Goal: Information Seeking & Learning: Learn about a topic

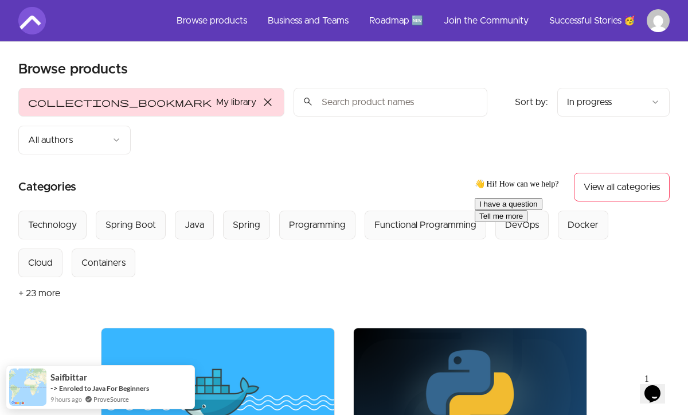
click at [294, 106] on input "search" at bounding box center [391, 102] width 194 height 29
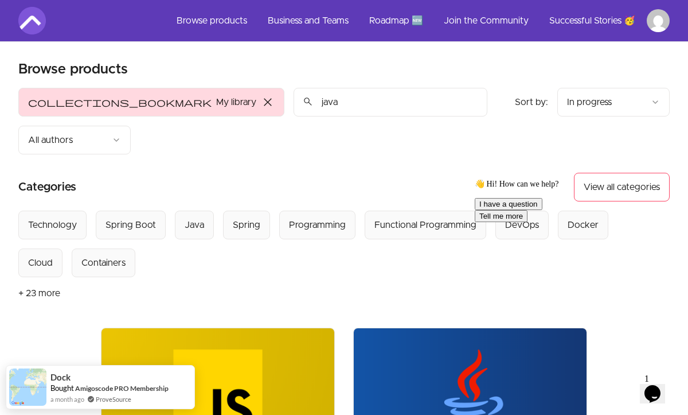
type input "java"
click at [272, 328] on img at bounding box center [218, 393] width 233 height 131
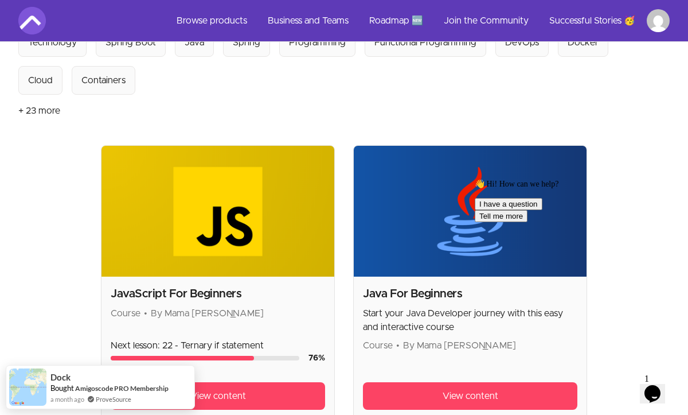
scroll to position [184, 0]
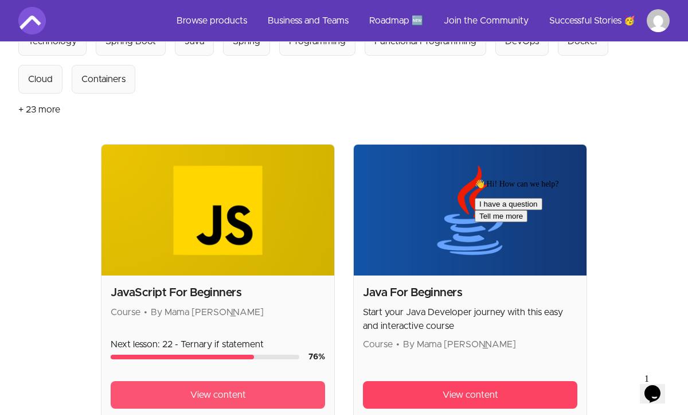
click at [257, 381] on link "View content" at bounding box center [218, 395] width 215 height 28
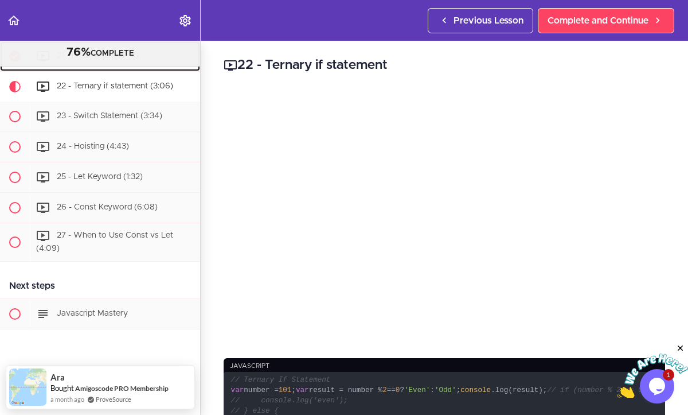
click at [108, 67] on div "21 - If Statement (7:14)" at bounding box center [115, 56] width 170 height 25
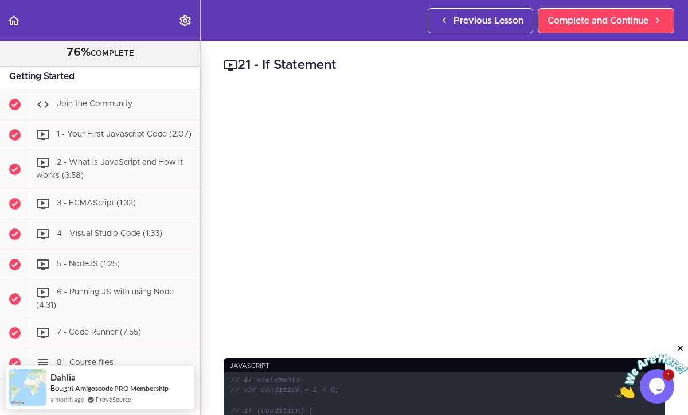
scroll to position [59, 0]
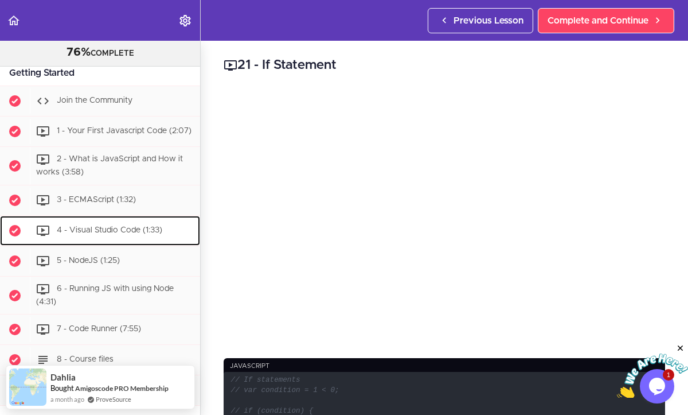
click at [93, 227] on span "4 - Visual Studio Code (1:33)" at bounding box center [110, 230] width 106 height 8
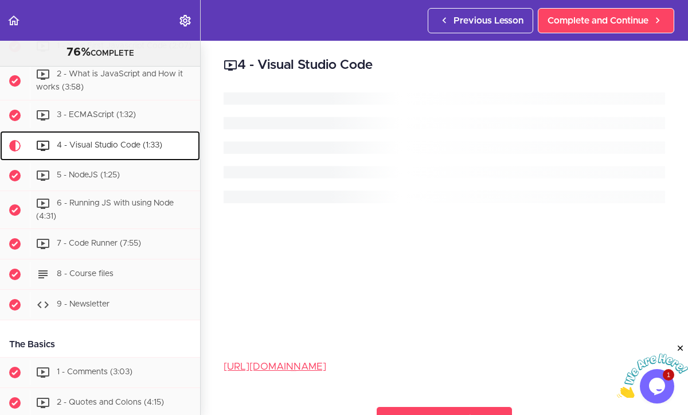
scroll to position [190, 0]
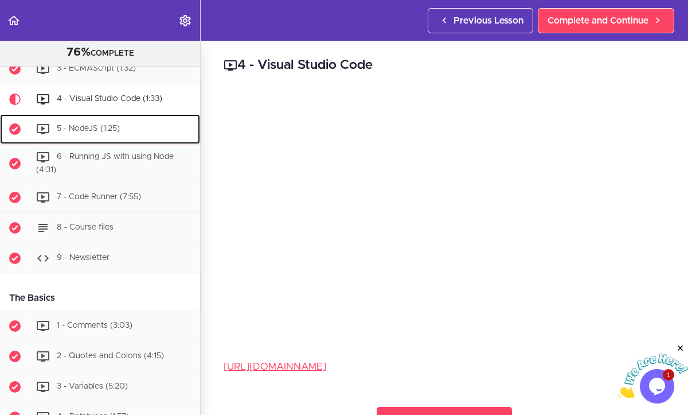
click at [163, 129] on div "5 - NodeJS (1:25)" at bounding box center [115, 128] width 170 height 25
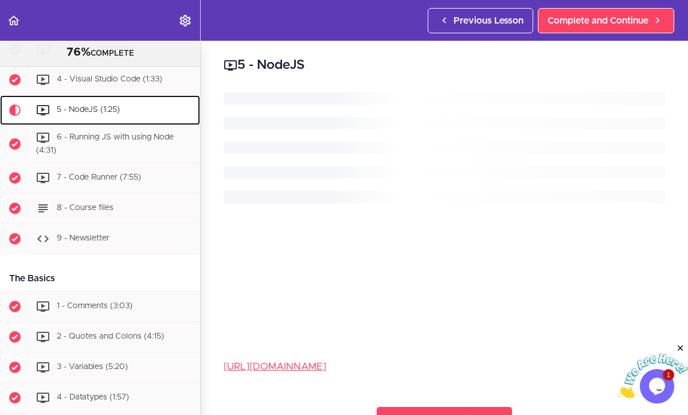
scroll to position [221, 0]
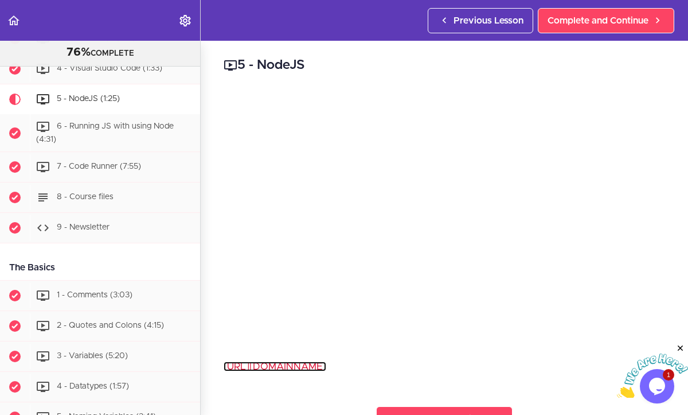
click at [282, 365] on link "https://nodejs.org/en/" at bounding box center [275, 366] width 103 height 10
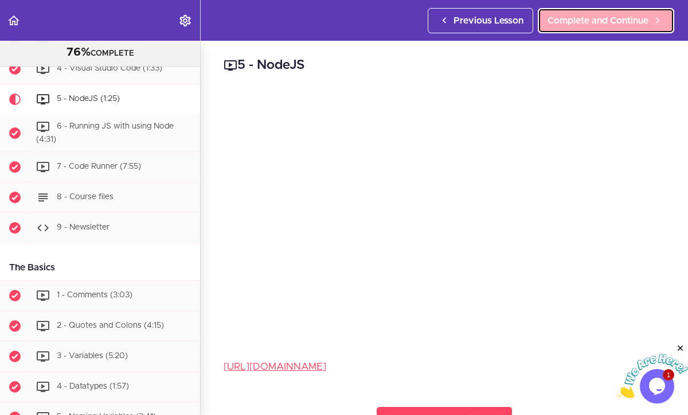
click at [594, 18] on span "Complete and Continue" at bounding box center [598, 21] width 101 height 14
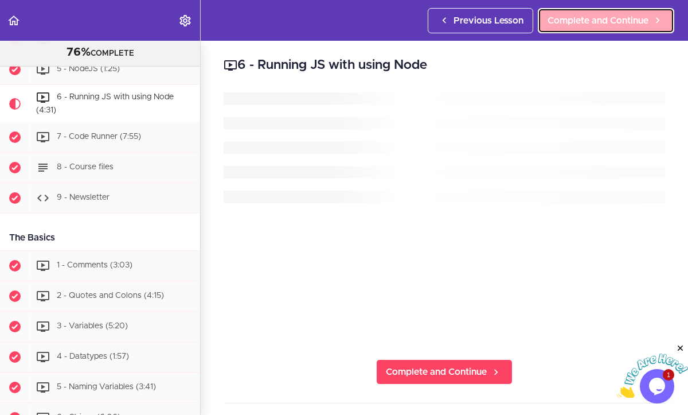
scroll to position [251, 0]
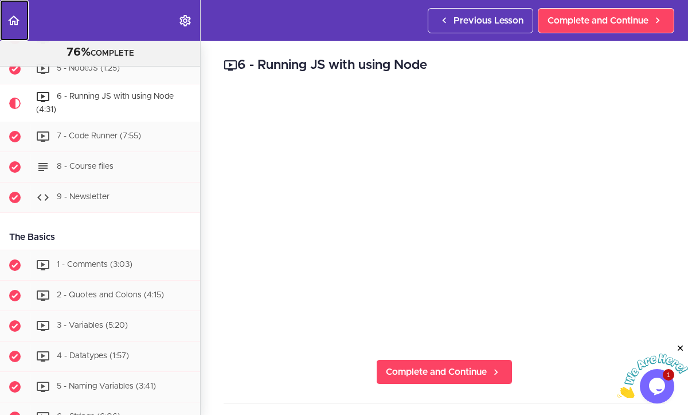
click at [14, 22] on icon "Back to course curriculum" at bounding box center [14, 21] width 14 height 14
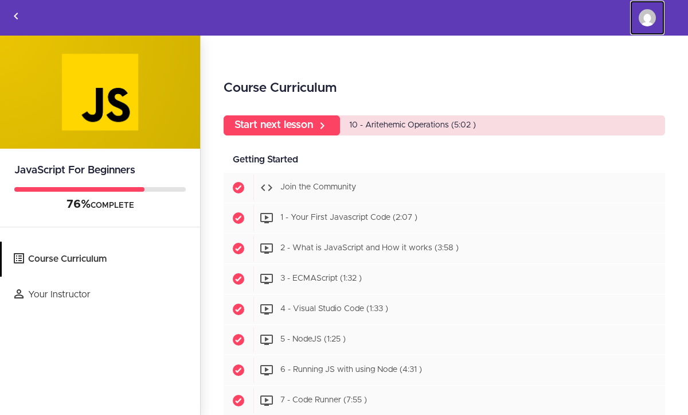
click at [648, 22] on img at bounding box center [647, 17] width 17 height 17
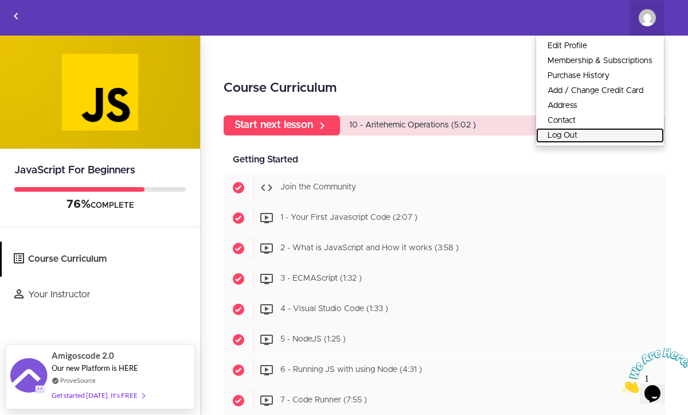
click at [574, 134] on link "Log Out" at bounding box center [600, 135] width 128 height 15
